Goal: Navigation & Orientation: Go to known website

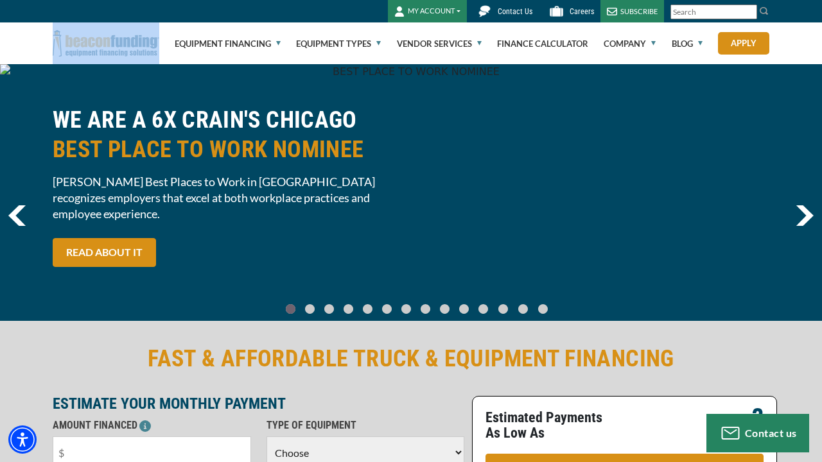
drag, startPoint x: 160, startPoint y: 55, endPoint x: 64, endPoint y: 53, distance: 95.7
click at [64, 53] on div at bounding box center [106, 43] width 122 height 42
click at [117, 71] on div "WE ARE A 6X CRAIN'S CHICAGO BEST PLACE TO WORK NOMINEE Crain’s Best Places to W…" at bounding box center [411, 192] width 822 height 257
click at [434, 7] on button "MY ACCOUNT" at bounding box center [427, 11] width 79 height 22
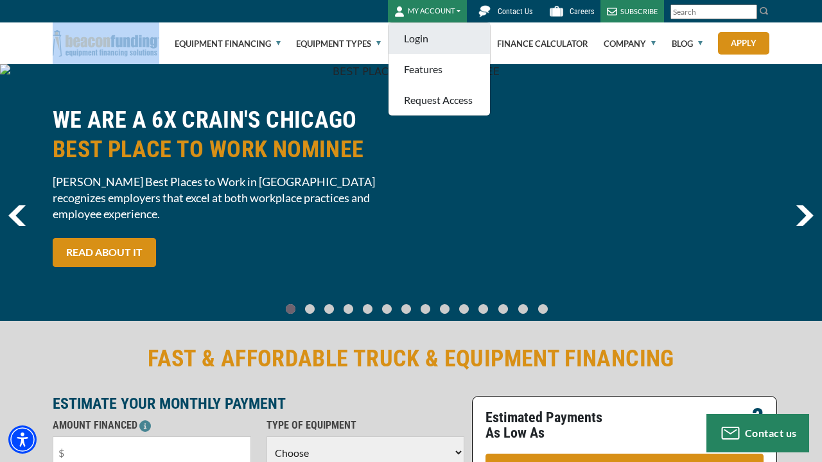
click at [427, 42] on link "Login" at bounding box center [438, 38] width 101 height 31
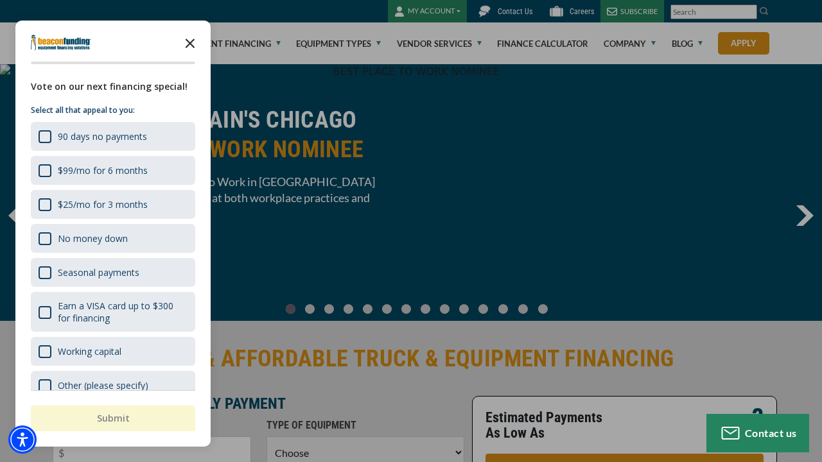
click at [196, 40] on icon "Close the survey" at bounding box center [190, 43] width 26 height 26
